Goal: Connect with others: Connect with others

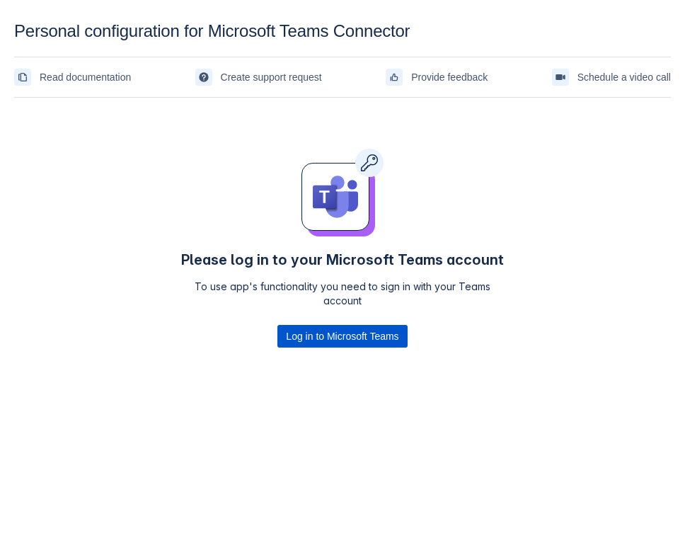
click at [357, 331] on span "Log in to Microsoft Teams" at bounding box center [342, 336] width 113 height 23
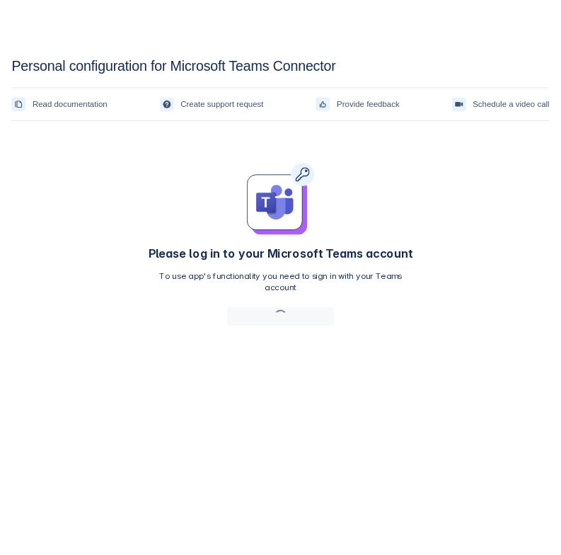
scroll to position [21, 0]
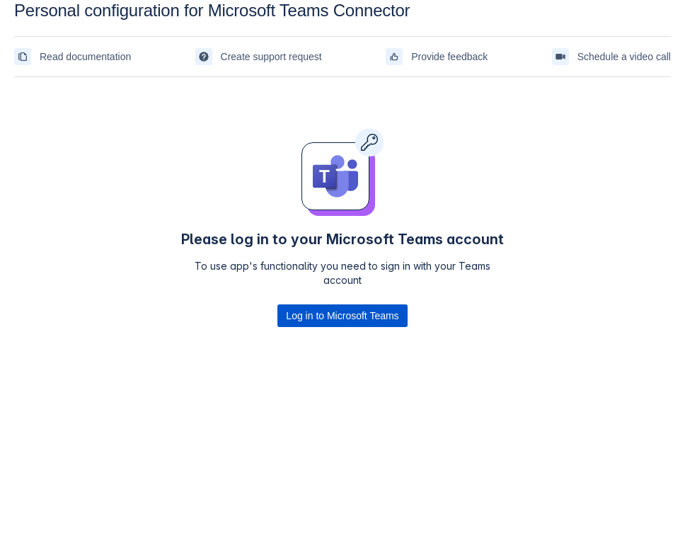
click at [289, 312] on span "Log in to Microsoft Teams" at bounding box center [342, 315] width 113 height 23
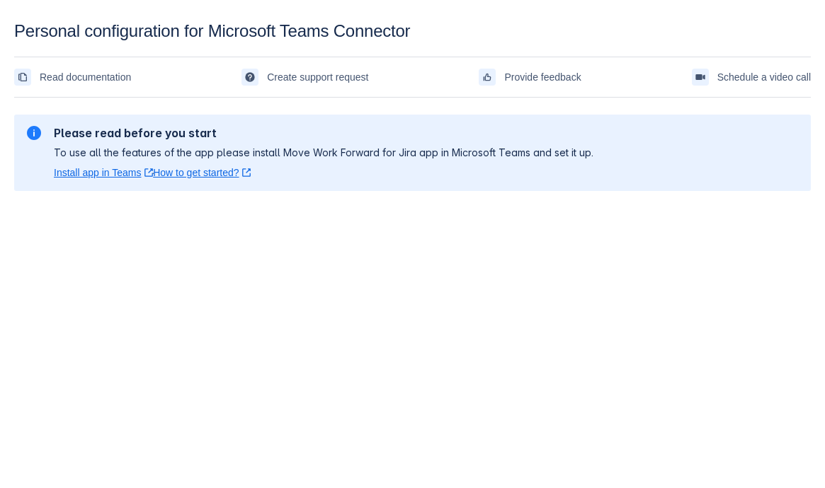
click at [176, 318] on body "Personal configuration for Microsoft Teams Connector Read documentation Create …" at bounding box center [412, 265] width 825 height 488
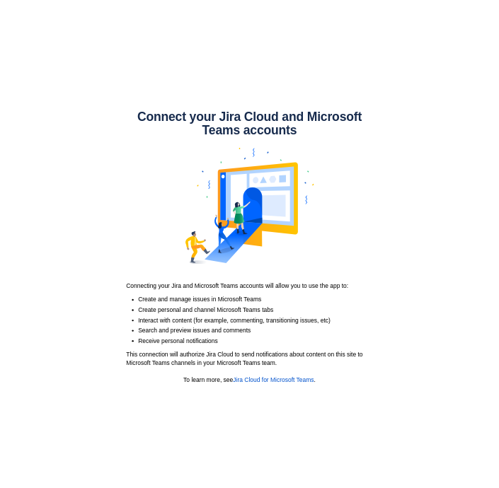
scroll to position [24, 0]
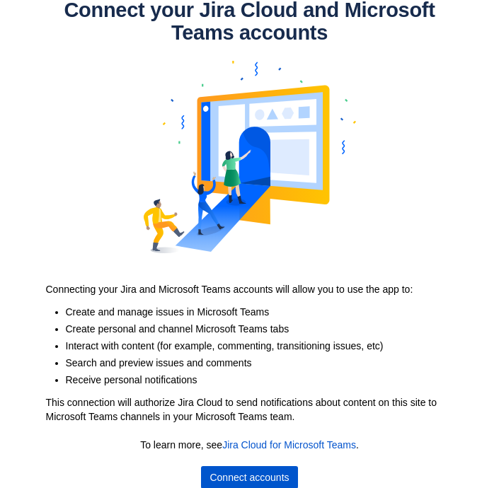
click at [266, 471] on span "Connect accounts" at bounding box center [248, 477] width 79 height 23
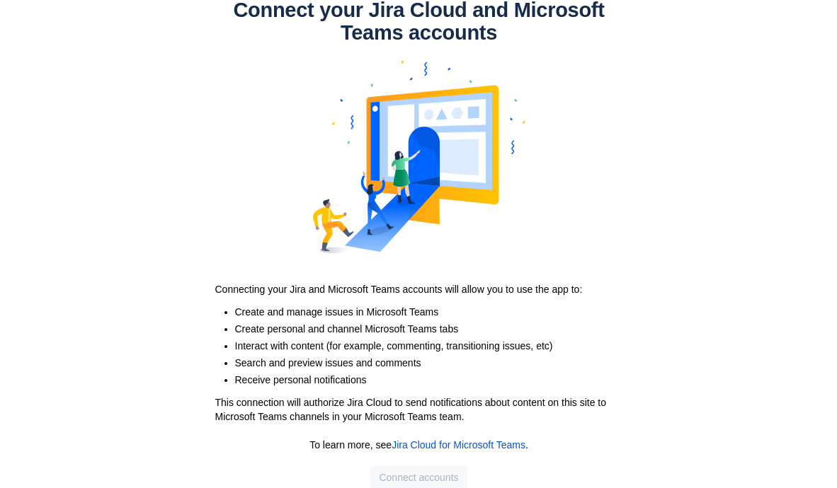
scroll to position [0, 0]
